Goal: Task Accomplishment & Management: Use online tool/utility

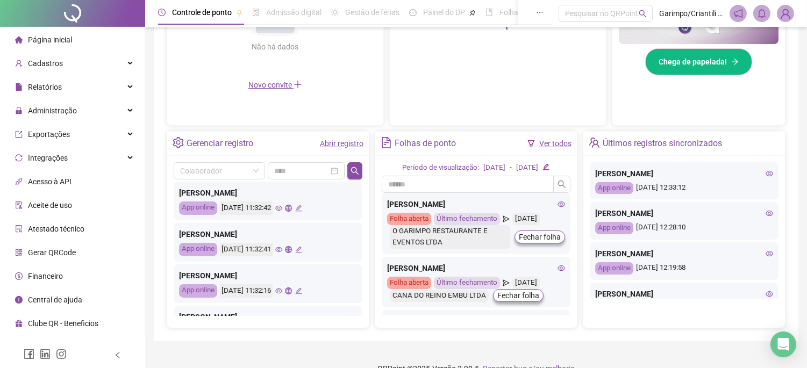
scroll to position [331, 0]
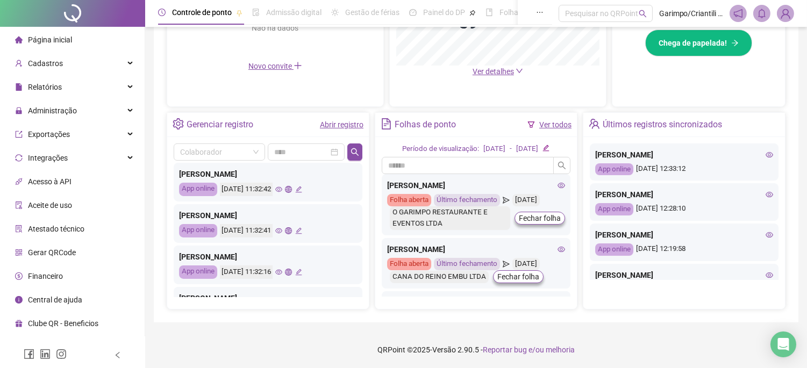
click at [282, 186] on icon "eye" at bounding box center [278, 189] width 7 height 7
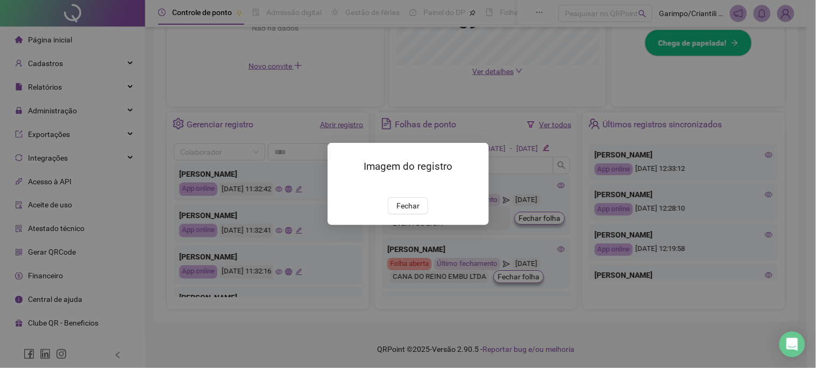
click at [340, 186] on img at bounding box center [340, 186] width 0 height 0
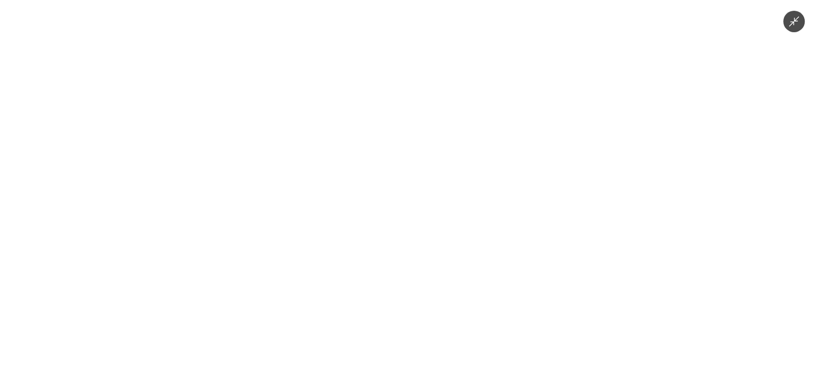
click at [653, 159] on div at bounding box center [408, 184] width 816 height 368
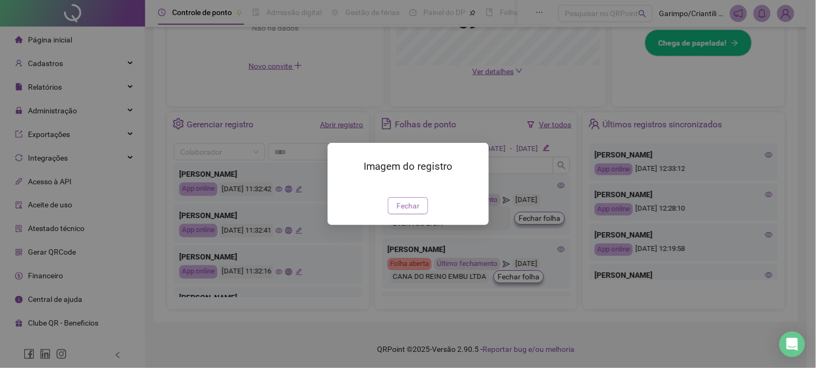
click at [425, 215] on button "Fechar" at bounding box center [408, 205] width 40 height 17
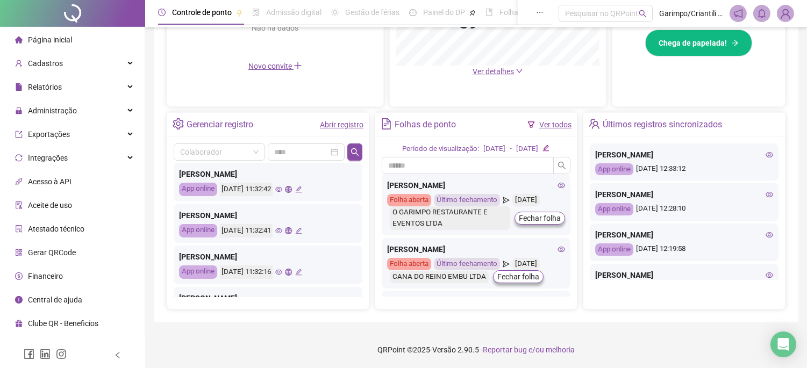
scroll to position [505, 0]
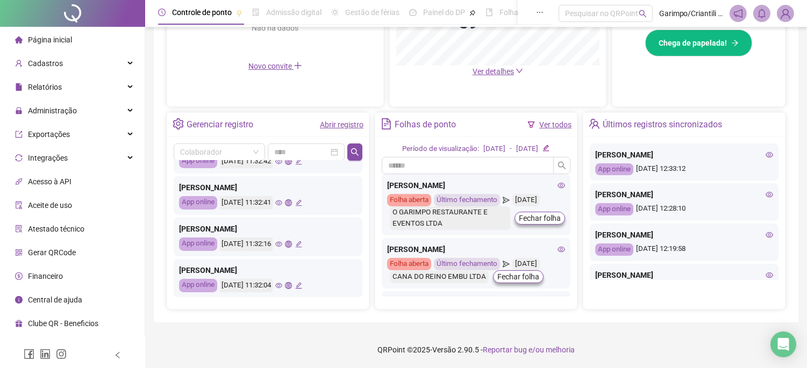
click at [282, 285] on icon "eye" at bounding box center [278, 285] width 7 height 7
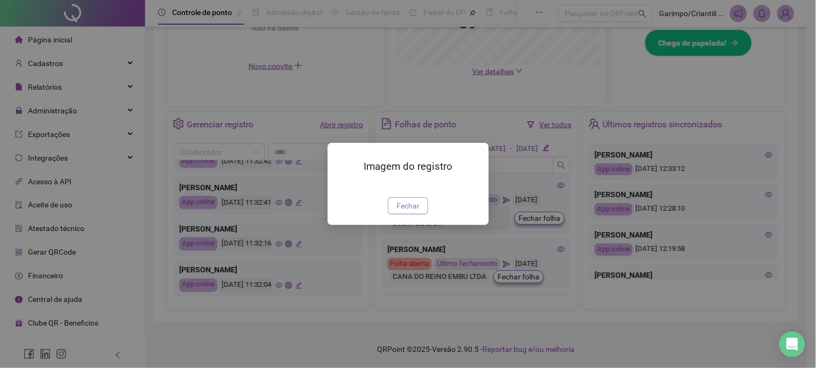
click at [396, 212] on span "Fechar" at bounding box center [407, 206] width 23 height 12
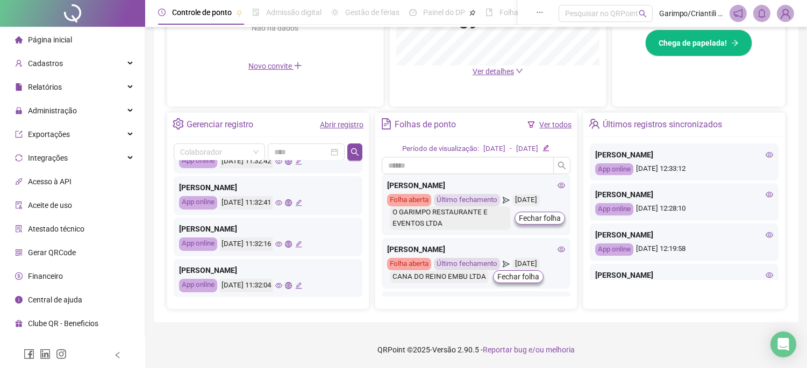
click at [282, 244] on icon "eye" at bounding box center [278, 244] width 7 height 7
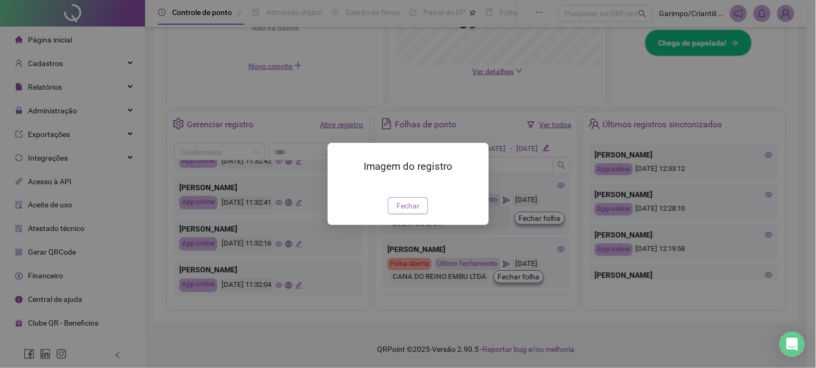
click at [411, 212] on span "Fechar" at bounding box center [407, 206] width 23 height 12
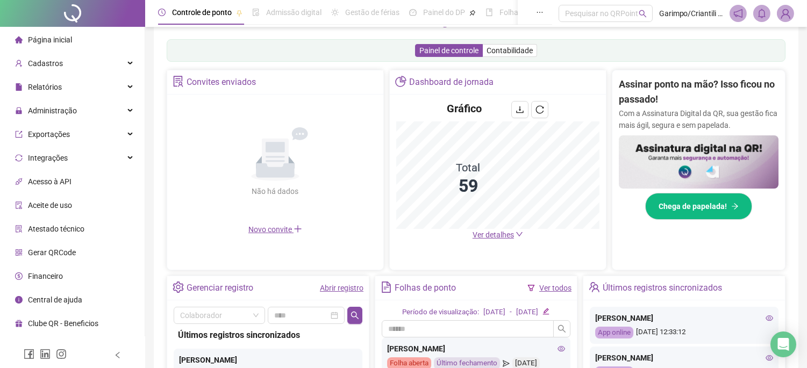
scroll to position [152, 0]
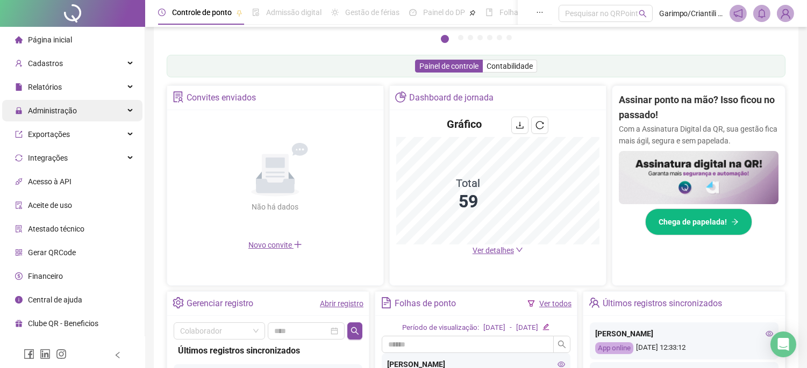
click at [42, 111] on span "Administração" at bounding box center [52, 110] width 49 height 9
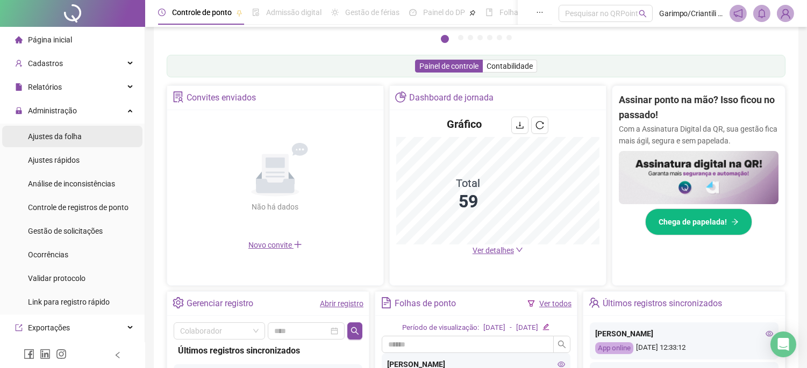
click at [61, 145] on div "Ajustes da folha" at bounding box center [55, 137] width 54 height 22
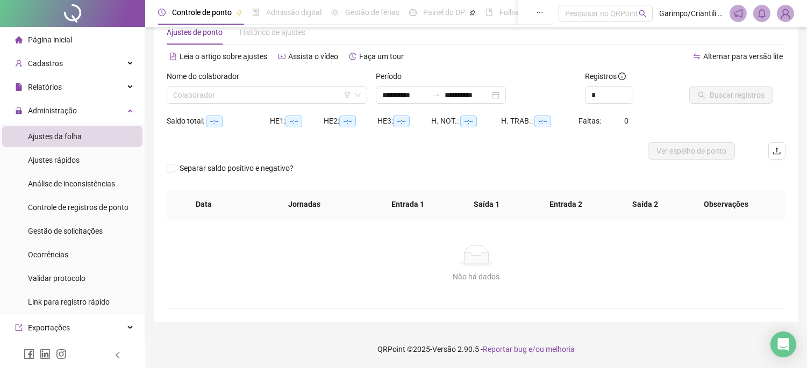
scroll to position [28, 0]
click at [318, 89] on input "search" at bounding box center [262, 96] width 178 height 16
type input "**********"
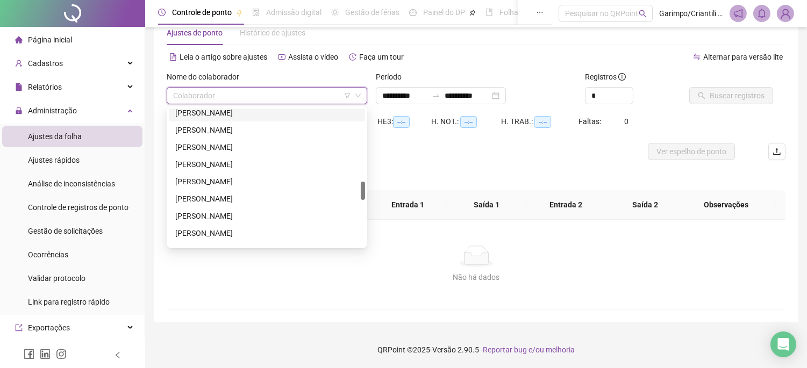
scroll to position [597, 0]
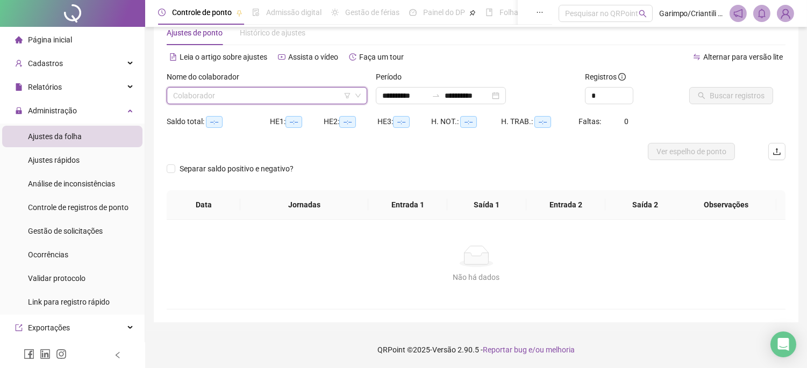
click at [329, 102] on input "search" at bounding box center [262, 96] width 178 height 16
click at [450, 166] on div "Separar saldo positivo e negativo?" at bounding box center [476, 175] width 619 height 30
click at [330, 104] on div "Nome do colaborador Colaborador" at bounding box center [266, 92] width 209 height 42
click at [328, 94] on input "search" at bounding box center [262, 96] width 178 height 16
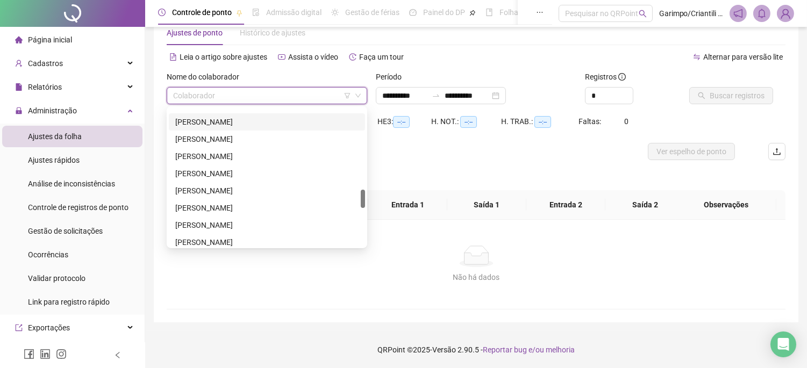
click at [410, 173] on div "Separar saldo positivo e negativo?" at bounding box center [476, 175] width 619 height 30
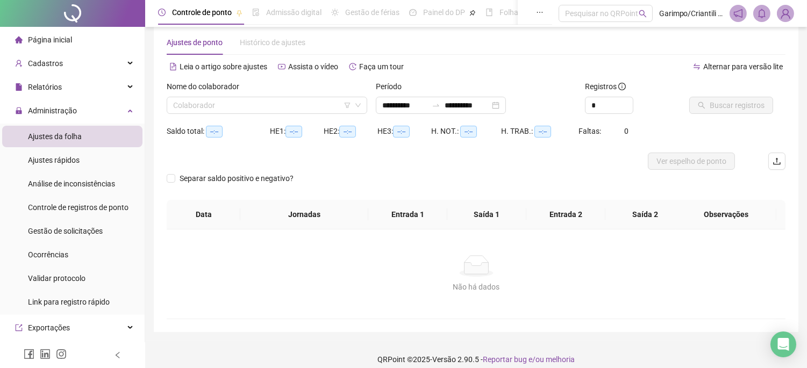
scroll to position [28, 0]
